Goal: Task Accomplishment & Management: Complete application form

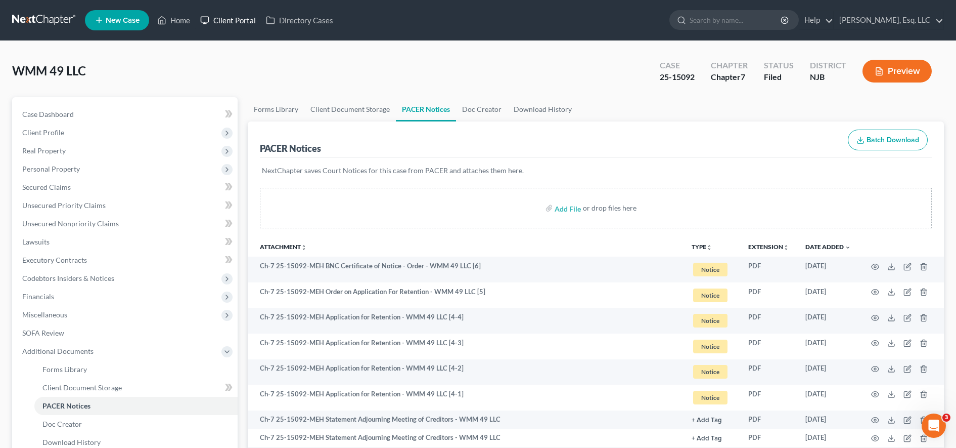
click at [233, 15] on link "Client Portal" at bounding box center [228, 20] width 66 height 18
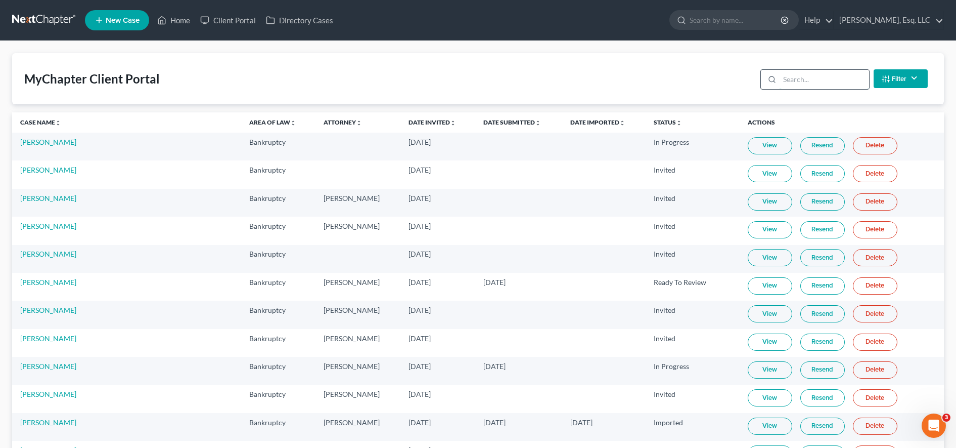
click at [782, 85] on input "search" at bounding box center [825, 79] width 90 height 19
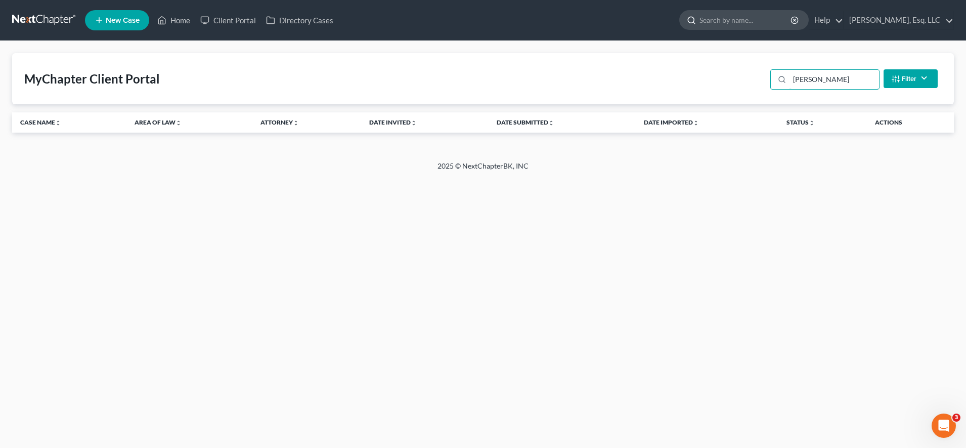
type input "[PERSON_NAME]"
click at [732, 18] on input "search" at bounding box center [746, 20] width 93 height 19
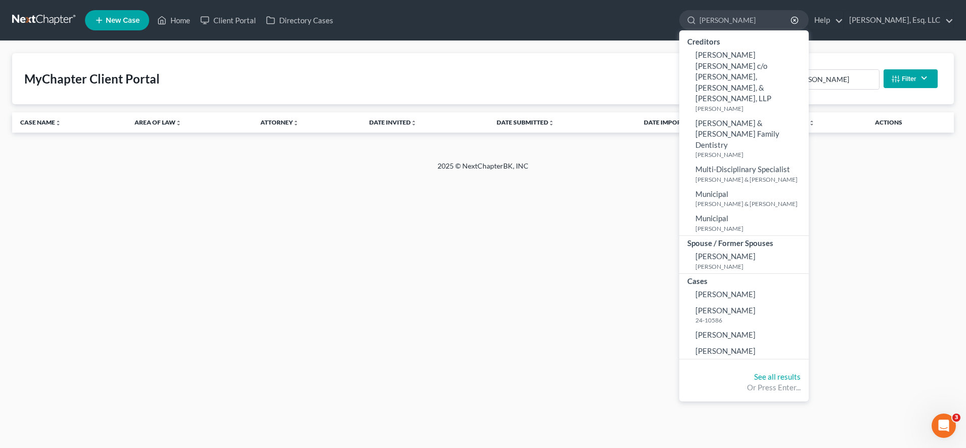
type input "[PERSON_NAME]"
click at [127, 17] on span "New Case" at bounding box center [123, 21] width 34 height 8
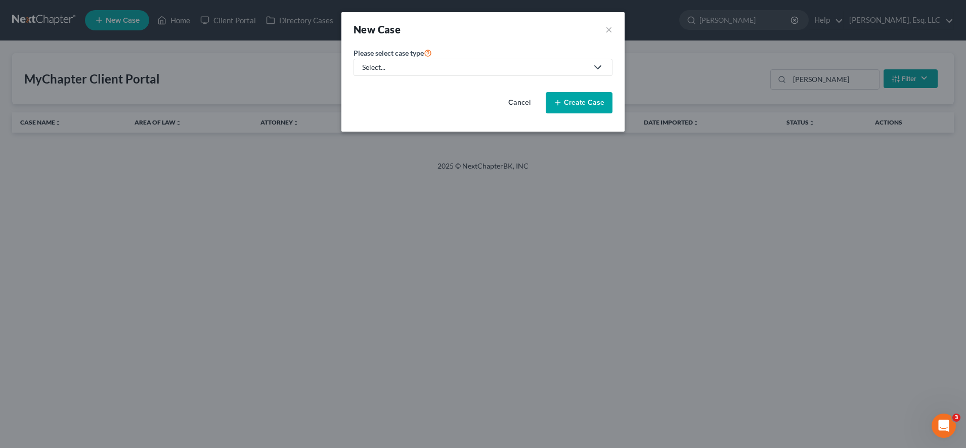
click at [475, 75] on link "Select..." at bounding box center [483, 67] width 259 height 17
click at [421, 88] on div "Bankruptcy" at bounding box center [408, 87] width 90 height 10
select select "51"
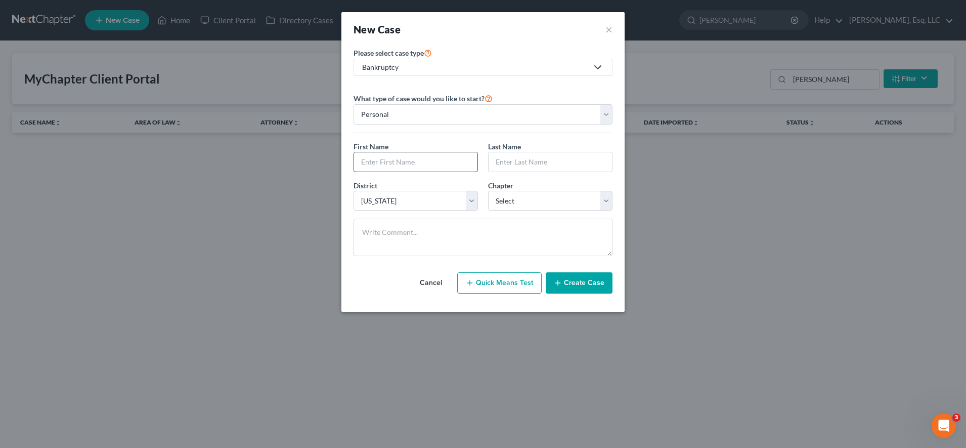
click at [423, 156] on input "text" at bounding box center [415, 161] width 123 height 19
type input "[PERSON_NAME]"
click at [501, 165] on input "text" at bounding box center [550, 161] width 123 height 19
type input "[PERSON_NAME]"
click at [502, 193] on select "Select 7 11 12 13" at bounding box center [550, 201] width 124 height 20
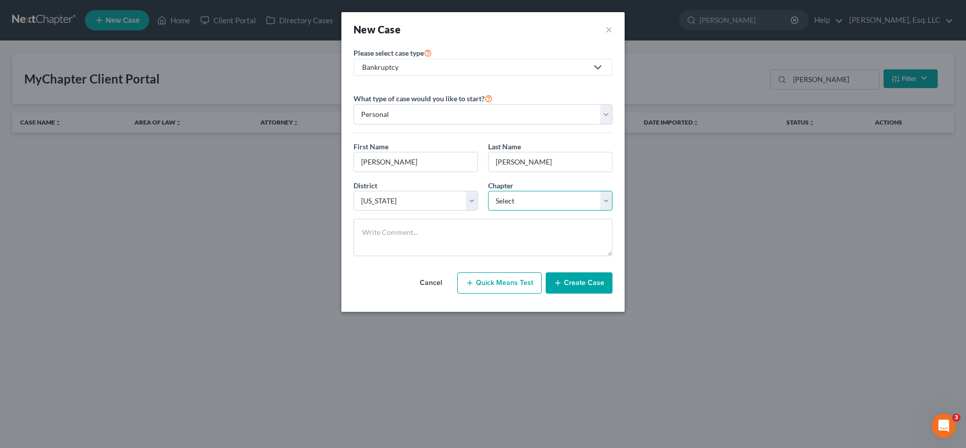
select select "3"
click at [488, 191] on select "Select 7 11 12 13" at bounding box center [550, 201] width 124 height 20
click at [572, 288] on button "Create Case" at bounding box center [579, 282] width 67 height 21
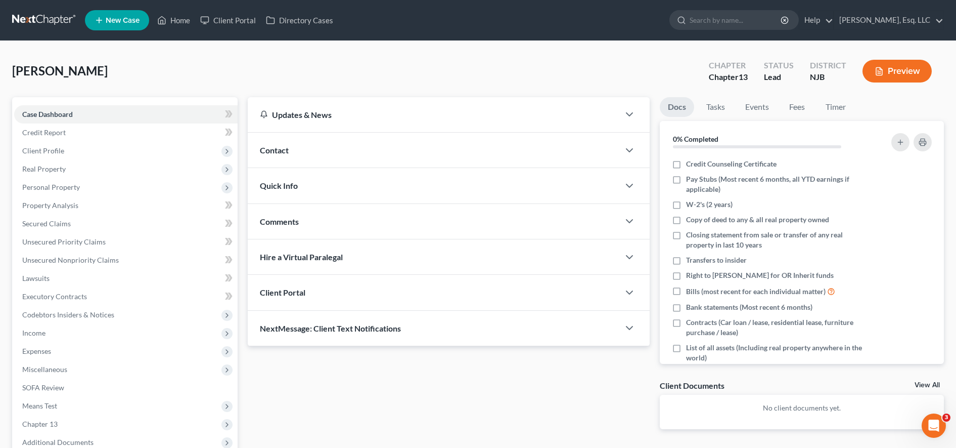
click at [557, 293] on div "Client Portal" at bounding box center [434, 292] width 372 height 35
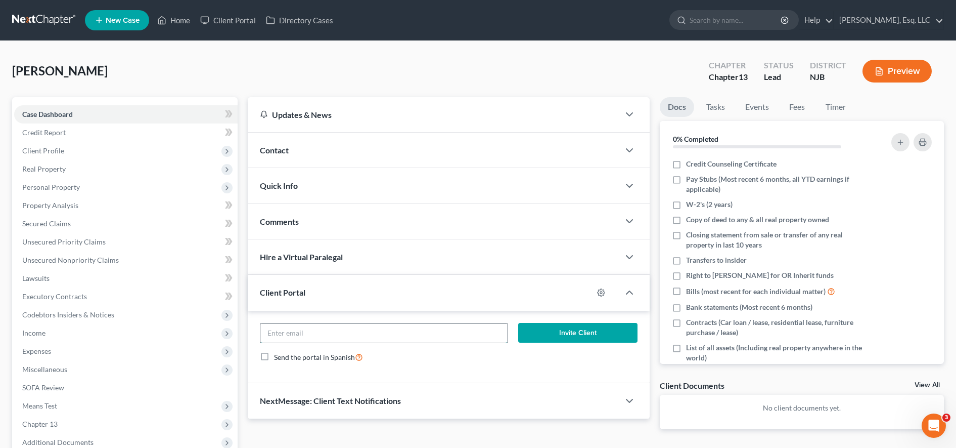
click at [418, 324] on input "email" at bounding box center [383, 332] width 247 height 19
paste input "[EMAIL_ADDRESS][DOMAIN_NAME]"
click at [268, 335] on input "[EMAIL_ADDRESS][DOMAIN_NAME]" at bounding box center [383, 332] width 247 height 19
type input "[EMAIL_ADDRESS][DOMAIN_NAME]"
click at [599, 330] on button "Invite Client" at bounding box center [577, 333] width 119 height 20
